Goal: Task Accomplishment & Management: Manage account settings

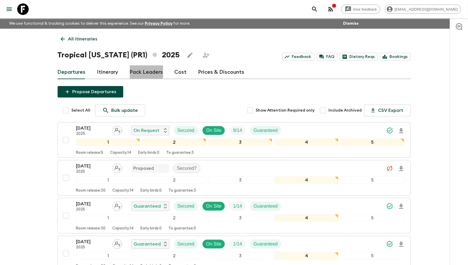
click at [141, 71] on link "Pack Leaders" at bounding box center [146, 72] width 33 height 14
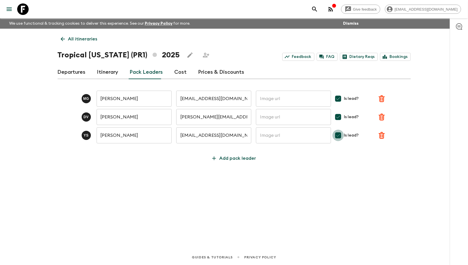
click at [341, 134] on input "Is lead?" at bounding box center [337, 135] width 11 height 11
click at [394, 139] on button "Save" at bounding box center [390, 135] width 28 height 11
checkbox input "false"
click at [263, 15] on icon "Close" at bounding box center [263, 14] width 6 height 6
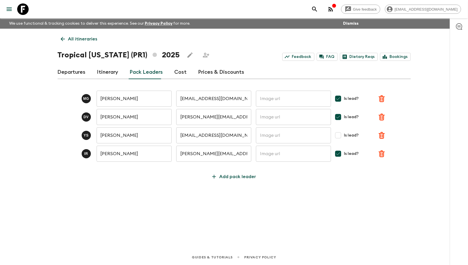
click at [76, 74] on link "Departures" at bounding box center [72, 72] width 28 height 14
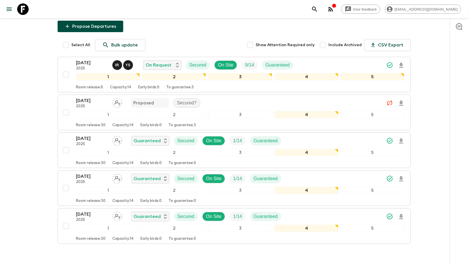
scroll to position [68, 0]
